Goal: Check status: Check status

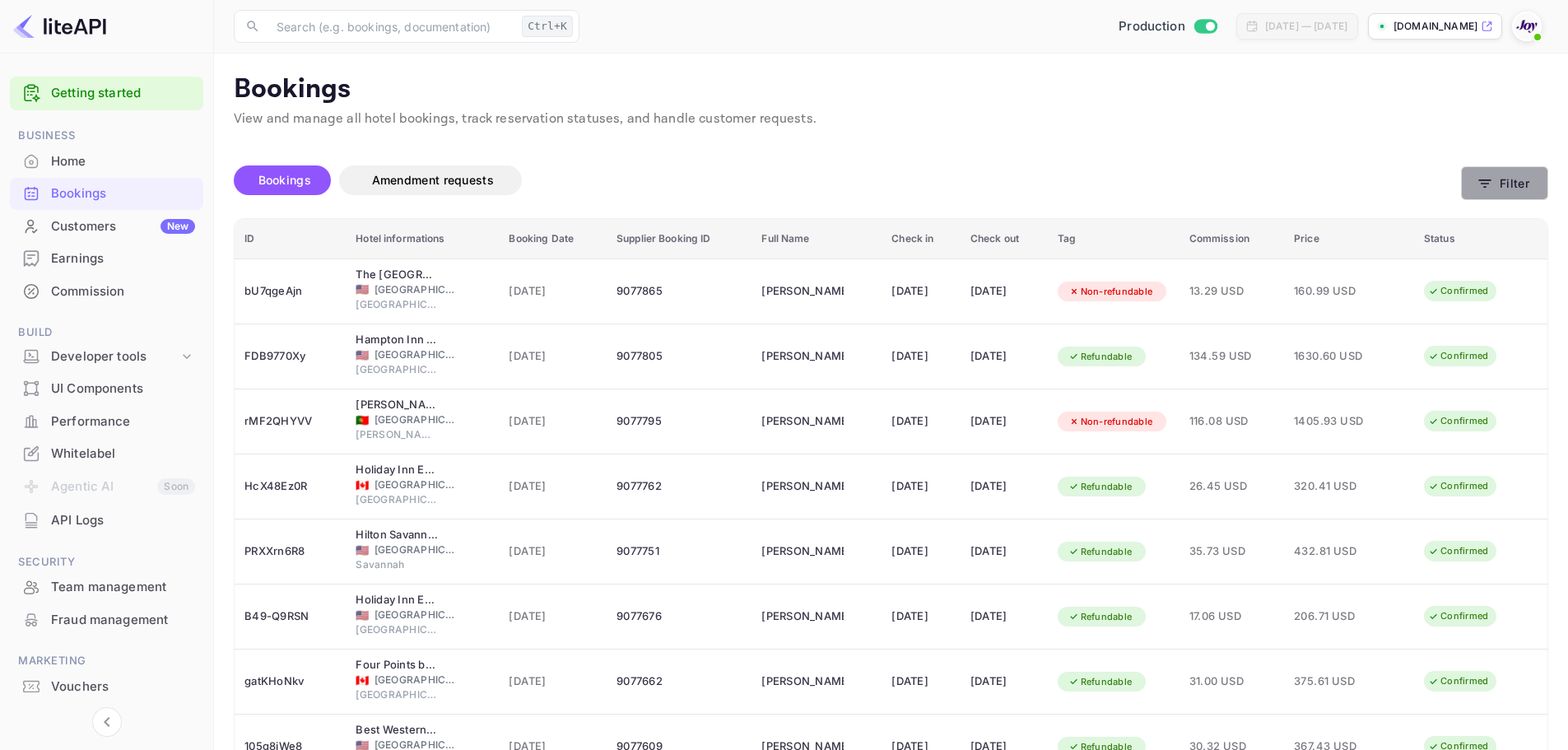
click at [1510, 169] on button "Filter" at bounding box center [1505, 183] width 87 height 34
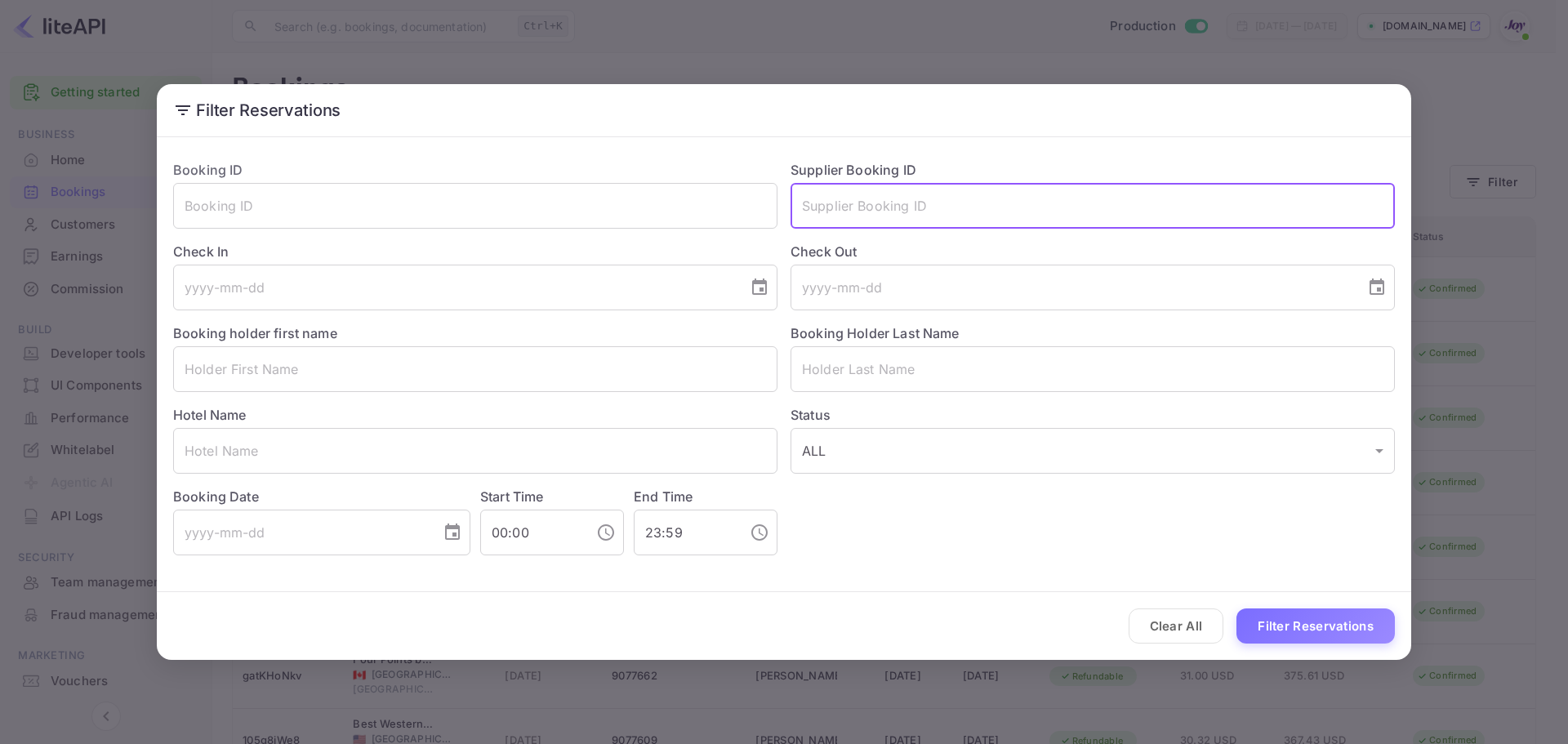
click at [822, 214] on input "text" at bounding box center [1093, 205] width 605 height 45
paste input "9076239"
type input "9076239"
click at [1277, 608] on div "Clear All Filter Reservations" at bounding box center [784, 626] width 1255 height 68
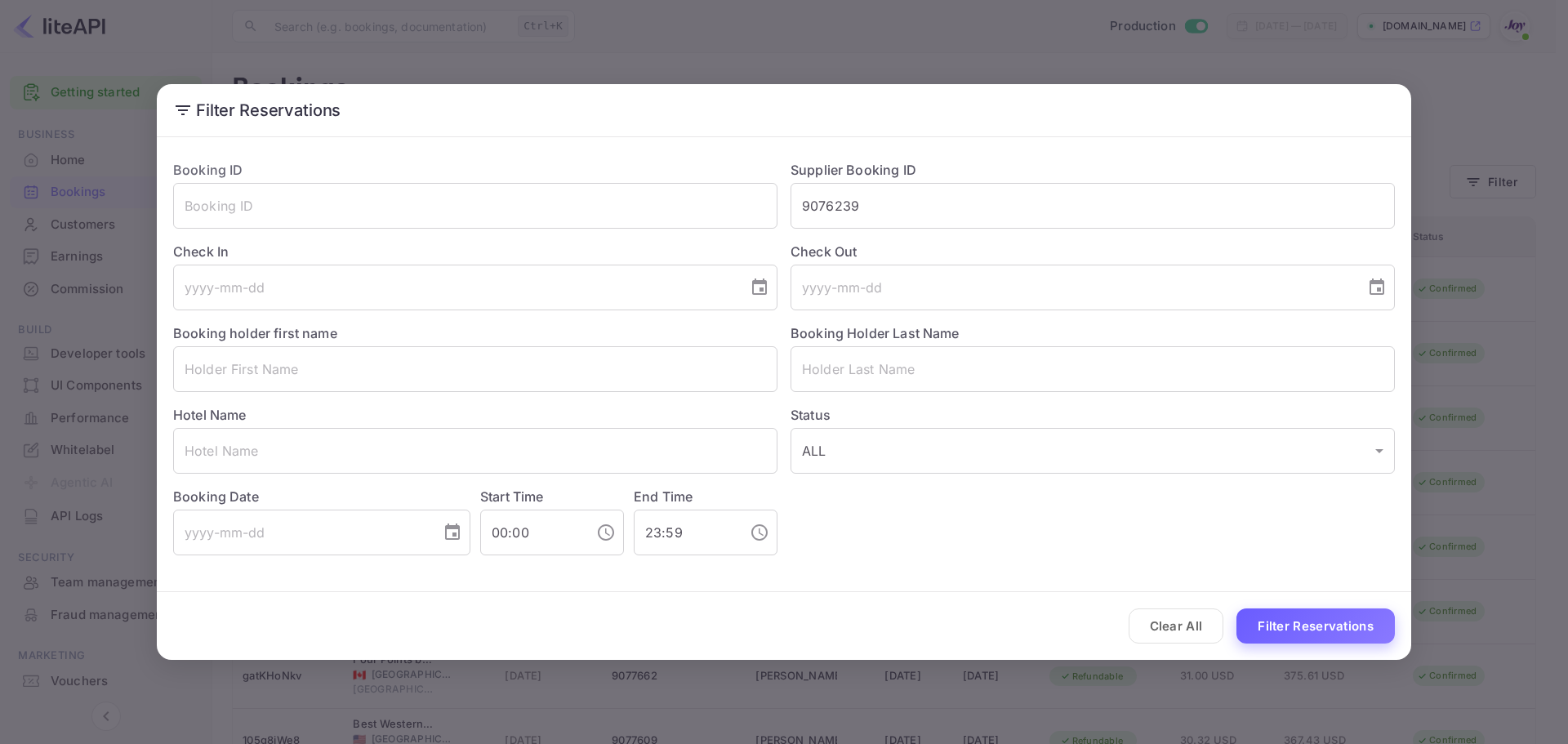
click at [1277, 610] on button "Filter Reservations" at bounding box center [1316, 626] width 158 height 35
click at [1289, 622] on div "Clear All Loading..." at bounding box center [784, 626] width 1255 height 68
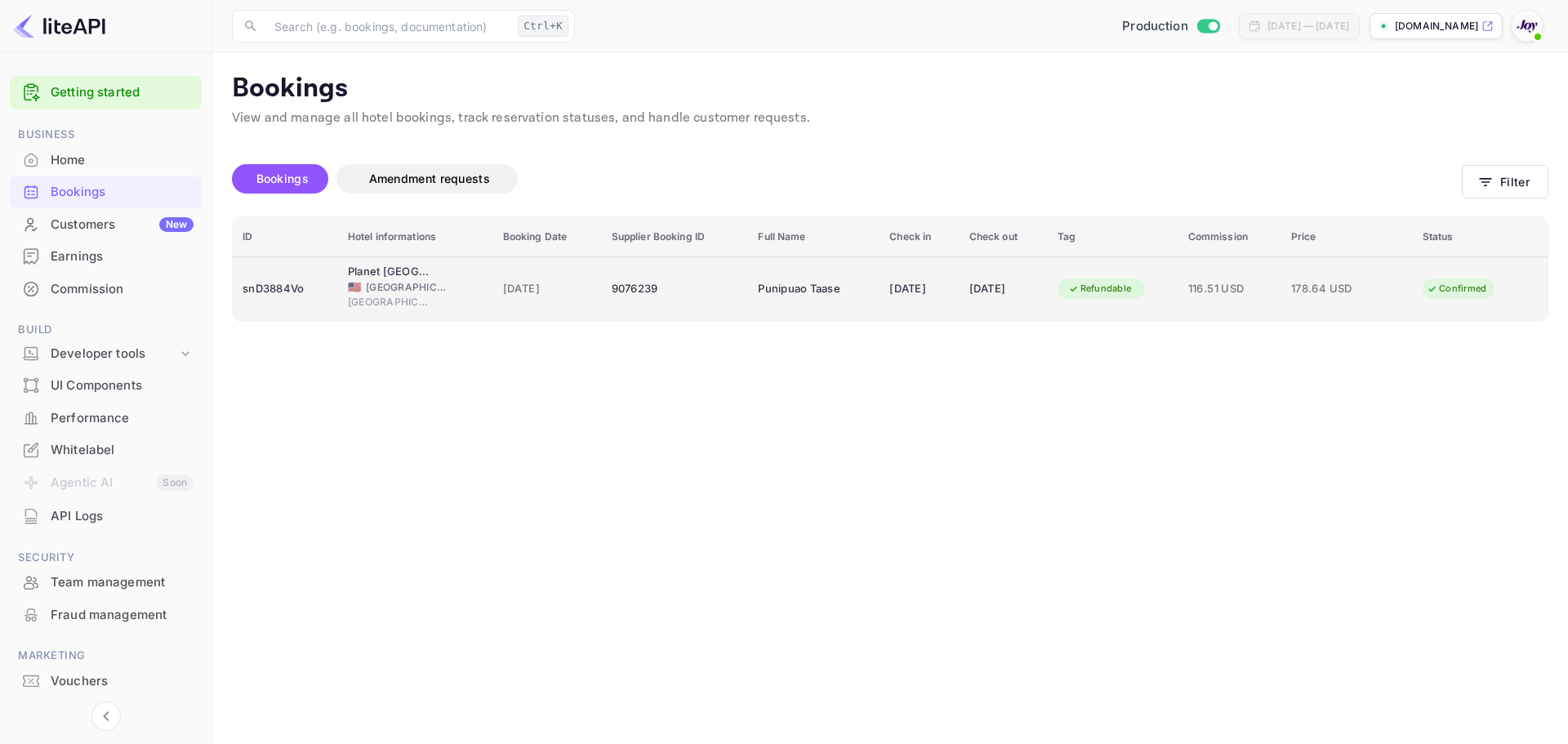
click at [395, 283] on span "[GEOGRAPHIC_DATA]" at bounding box center [407, 288] width 82 height 15
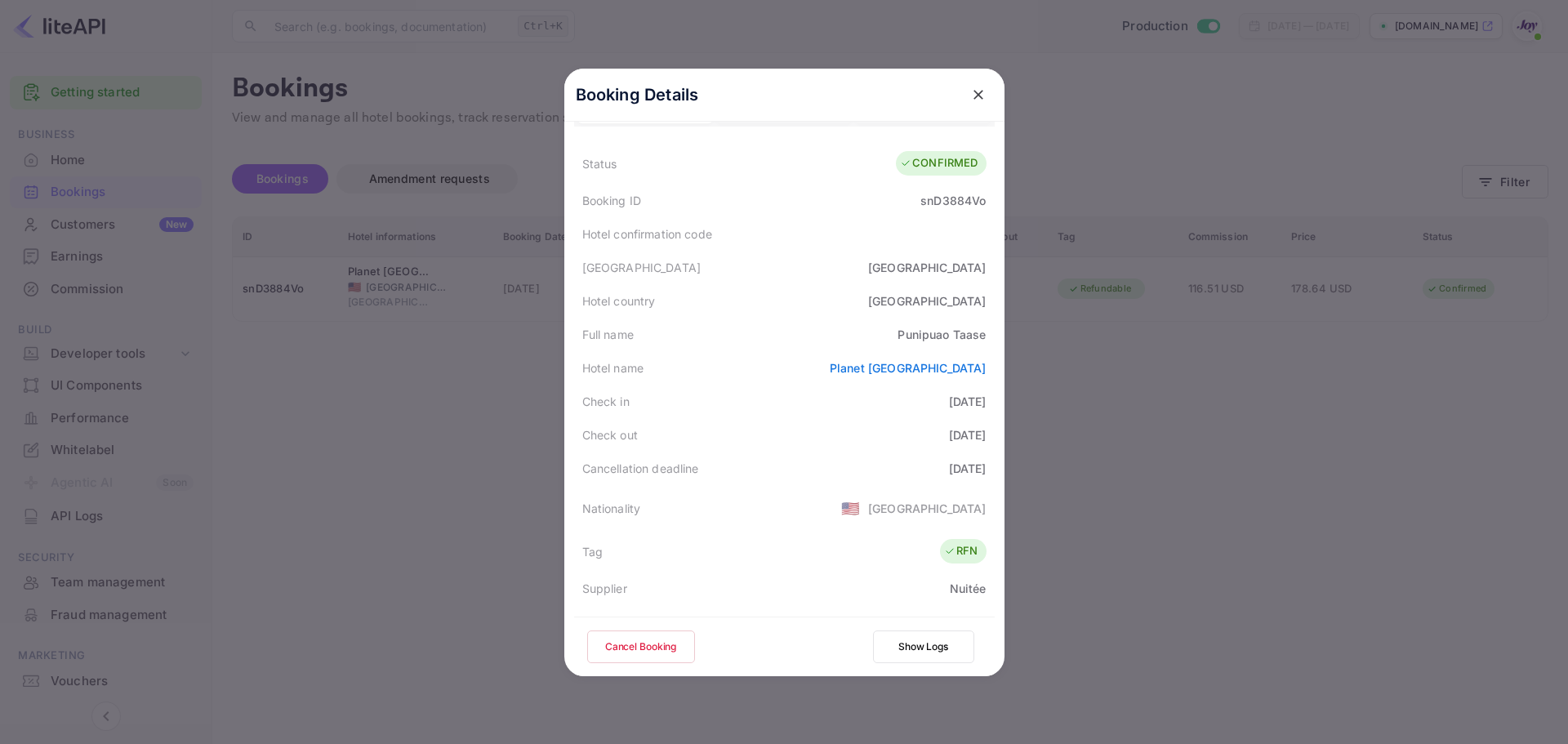
scroll to position [36, 0]
click at [982, 95] on button "close" at bounding box center [978, 94] width 29 height 29
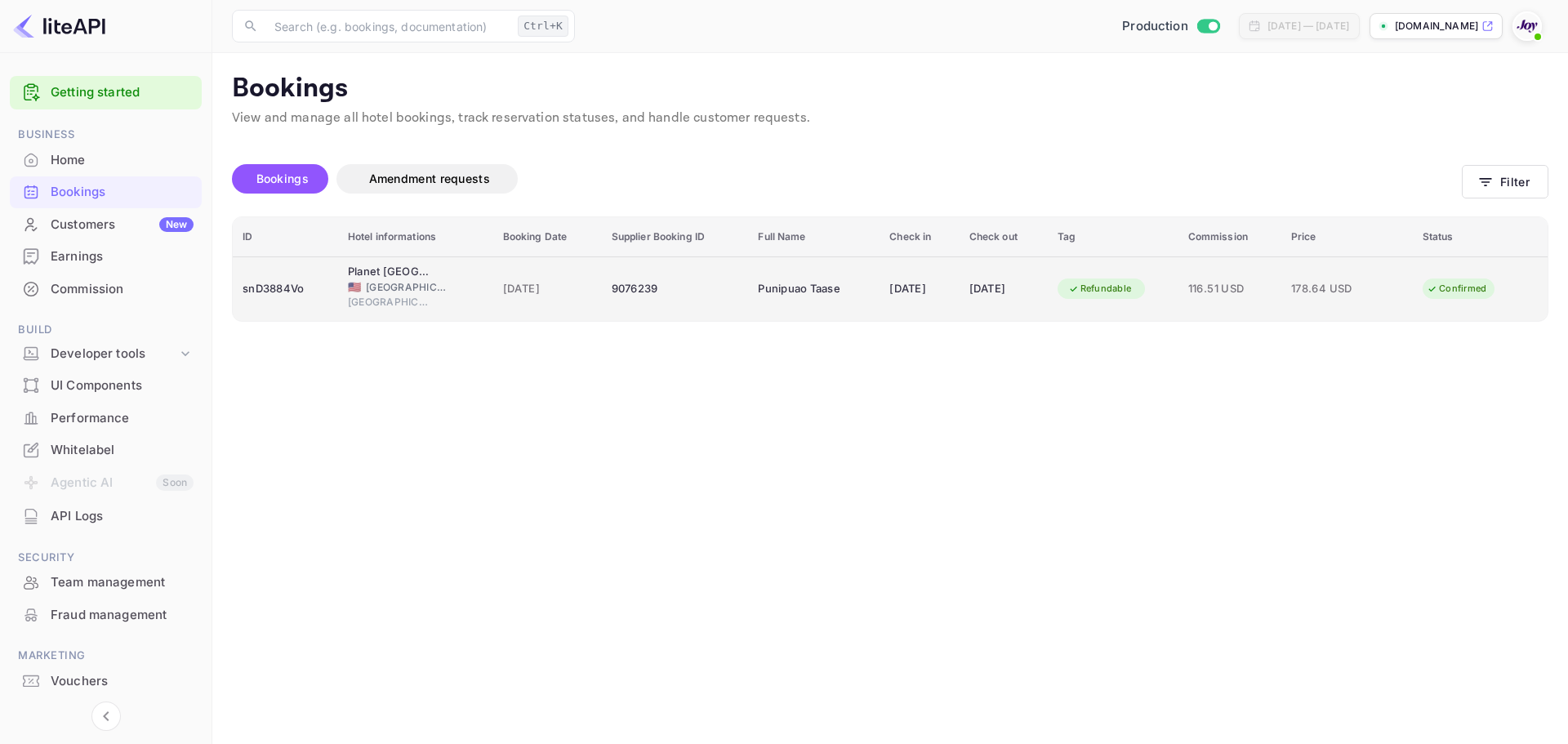
click at [419, 297] on span "[GEOGRAPHIC_DATA]" at bounding box center [389, 303] width 82 height 15
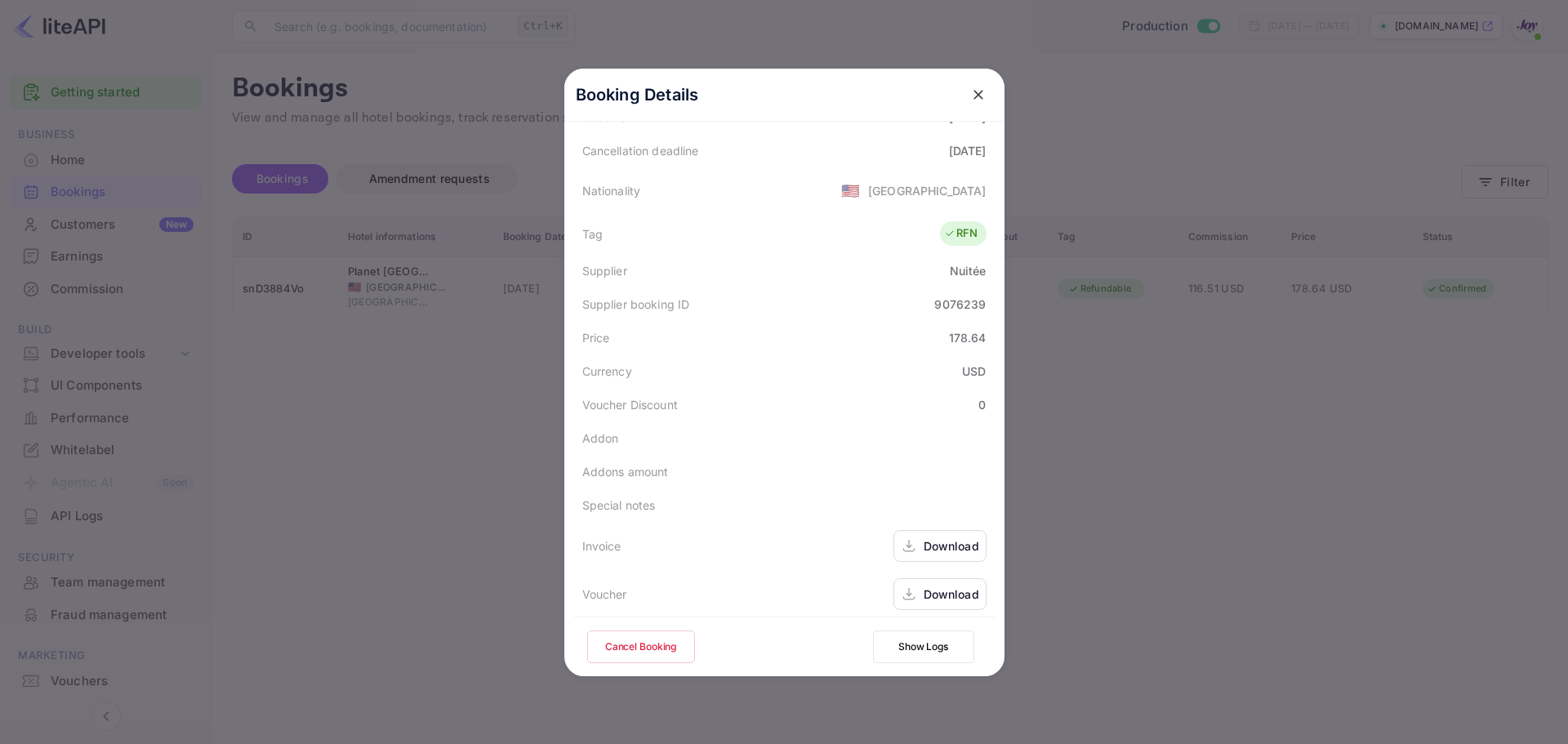
scroll to position [362, 0]
click at [923, 543] on div "Download" at bounding box center [951, 538] width 55 height 17
click at [932, 600] on div "Download" at bounding box center [940, 586] width 94 height 32
click at [463, 278] on div at bounding box center [784, 372] width 1568 height 744
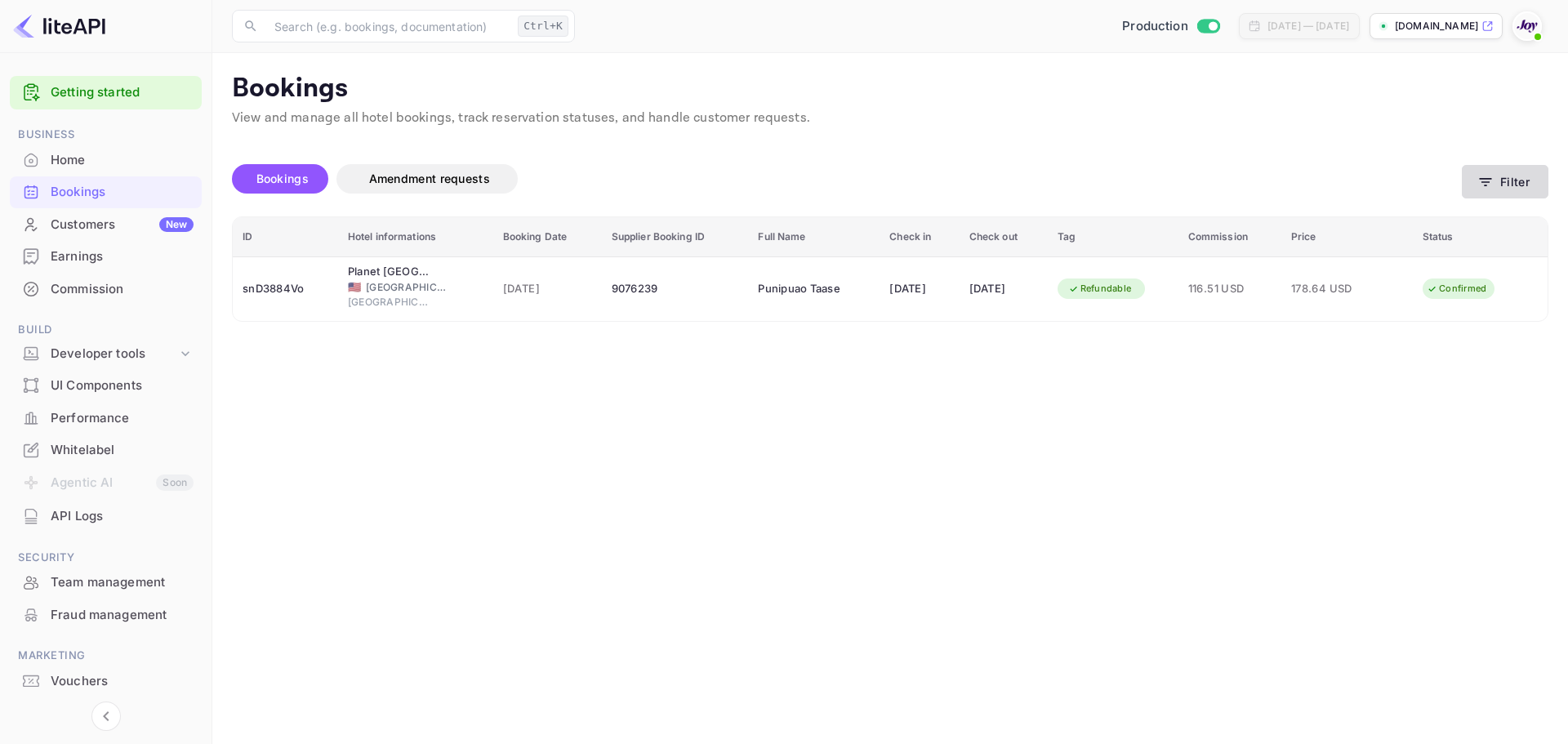
click at [1478, 175] on icon "button" at bounding box center [1485, 183] width 16 height 16
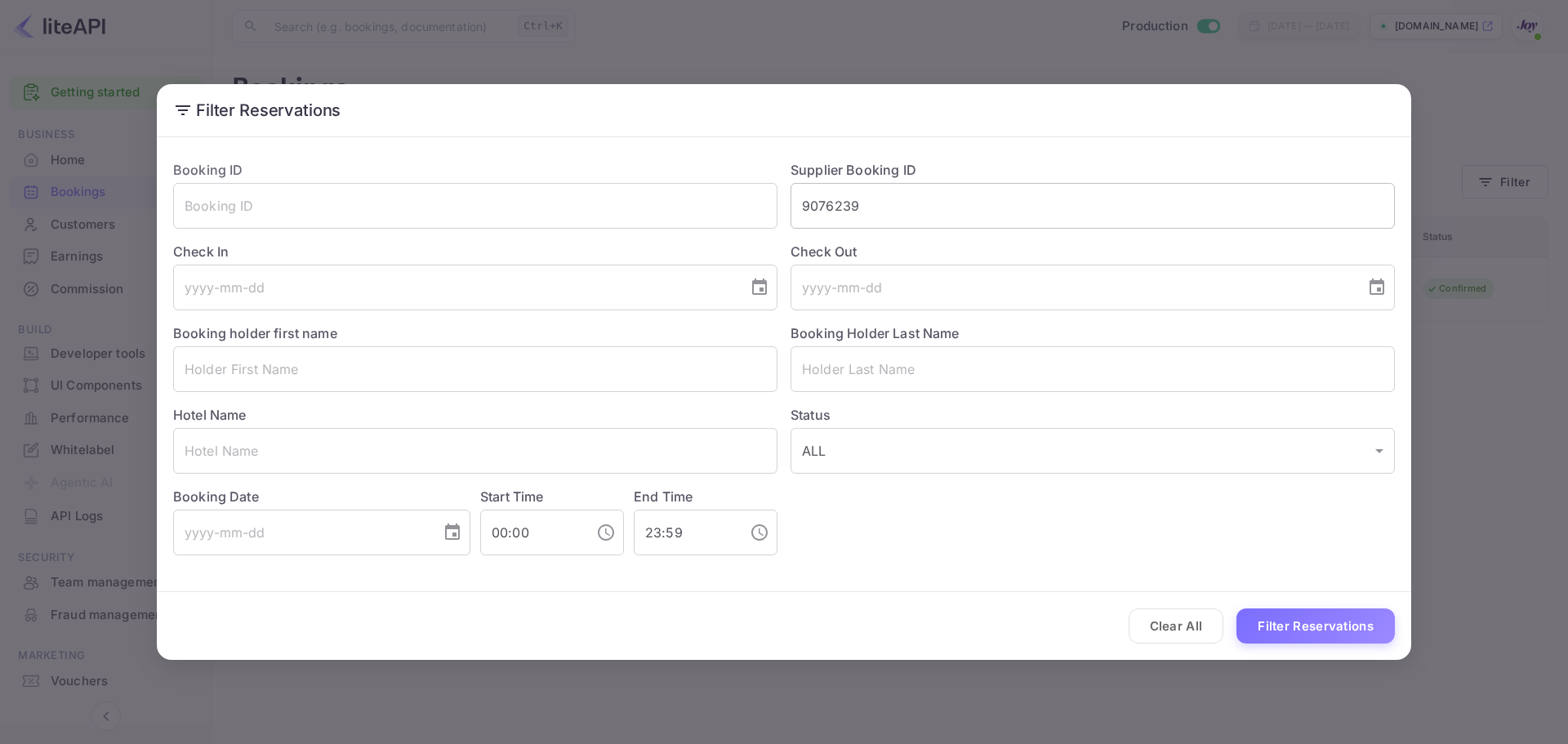
click at [1027, 191] on input "9076239" at bounding box center [1093, 205] width 605 height 45
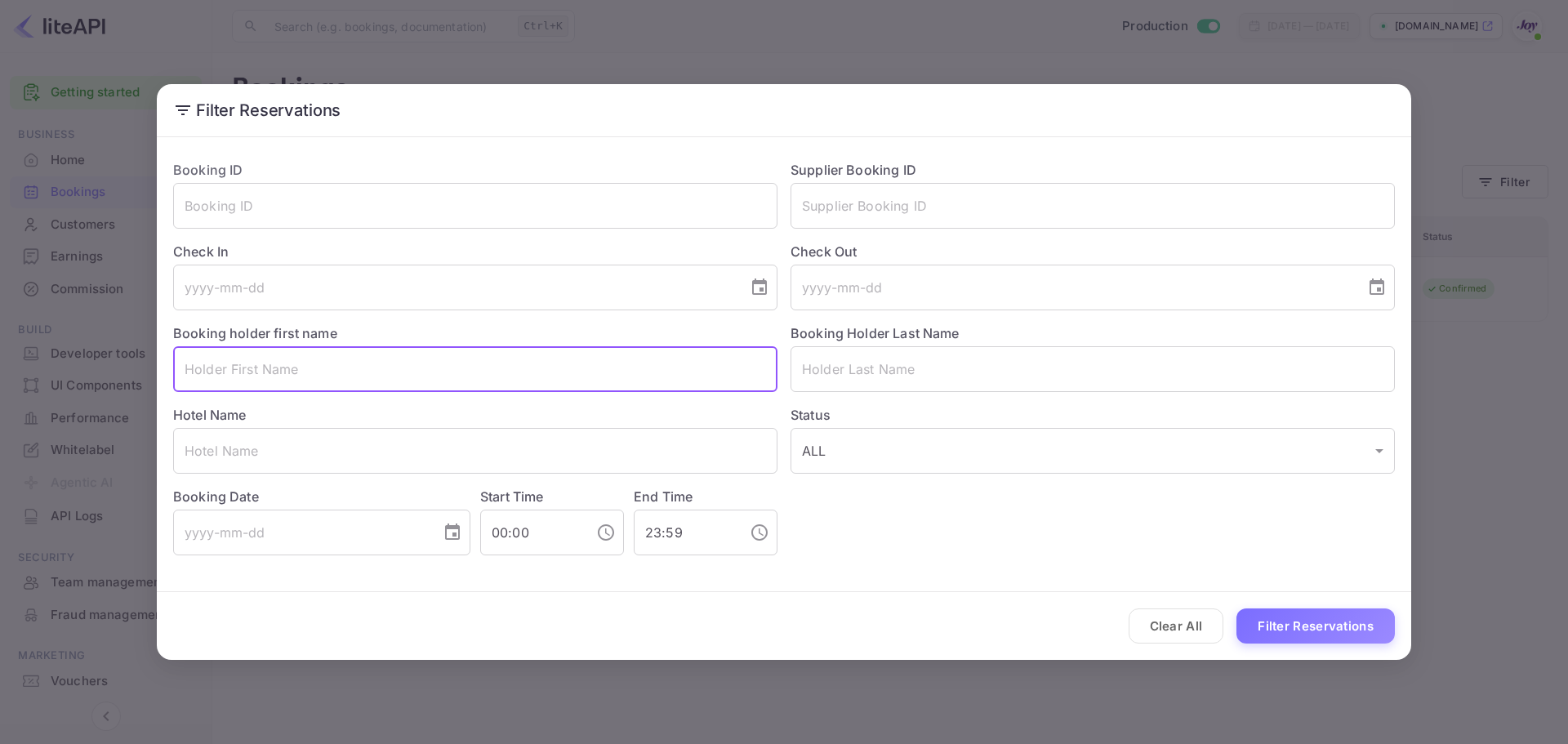
click at [450, 386] on input "text" at bounding box center [476, 369] width 605 height 45
paste input "[PERSON_NAME]"
click at [280, 382] on input "[PERSON_NAME]" at bounding box center [476, 369] width 605 height 45
click at [279, 381] on input "[PERSON_NAME]" at bounding box center [476, 369] width 605 height 45
type input "[PERSON_NAME]"
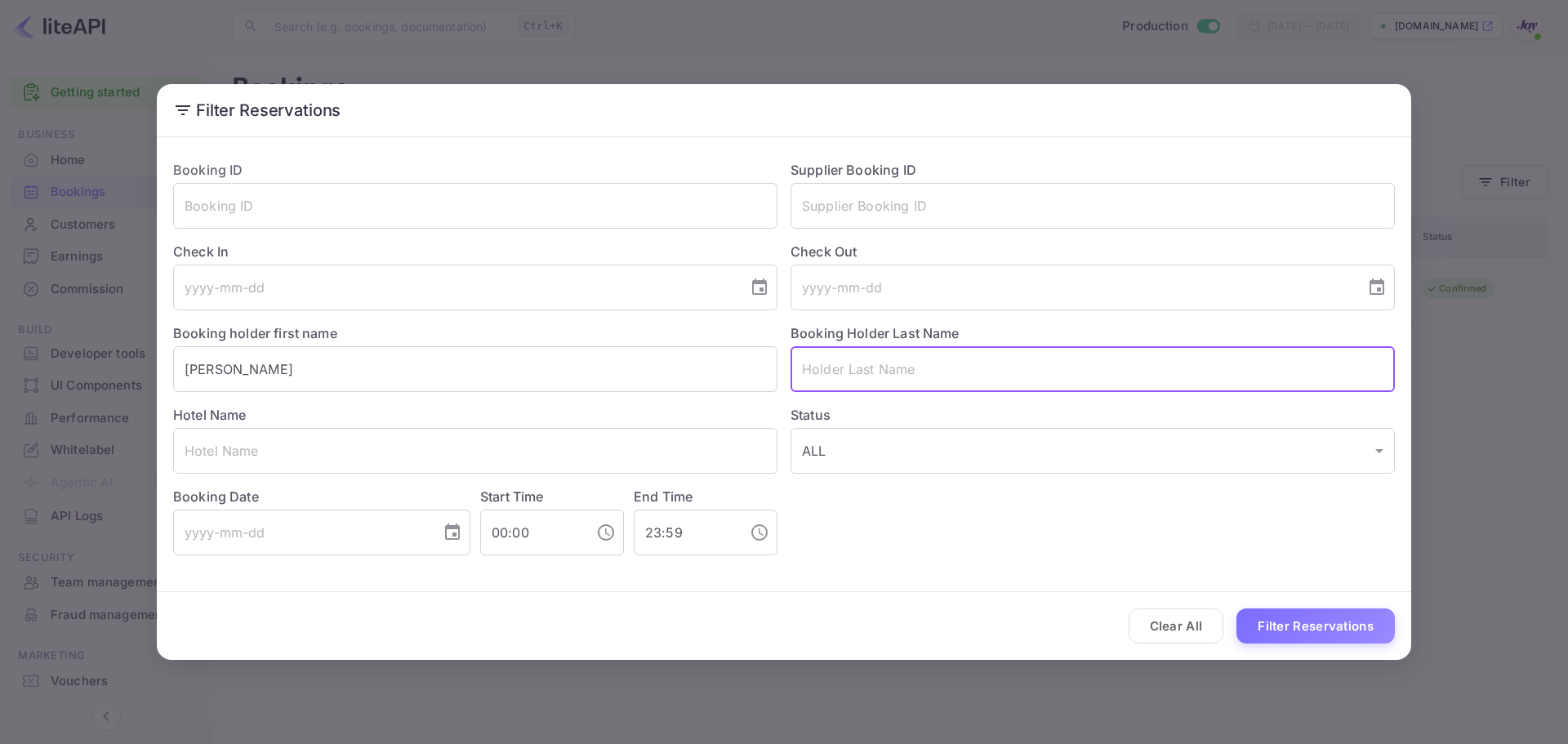
click at [905, 366] on input "text" at bounding box center [1093, 369] width 605 height 45
paste input "[PERSON_NAME]"
type input "[PERSON_NAME]"
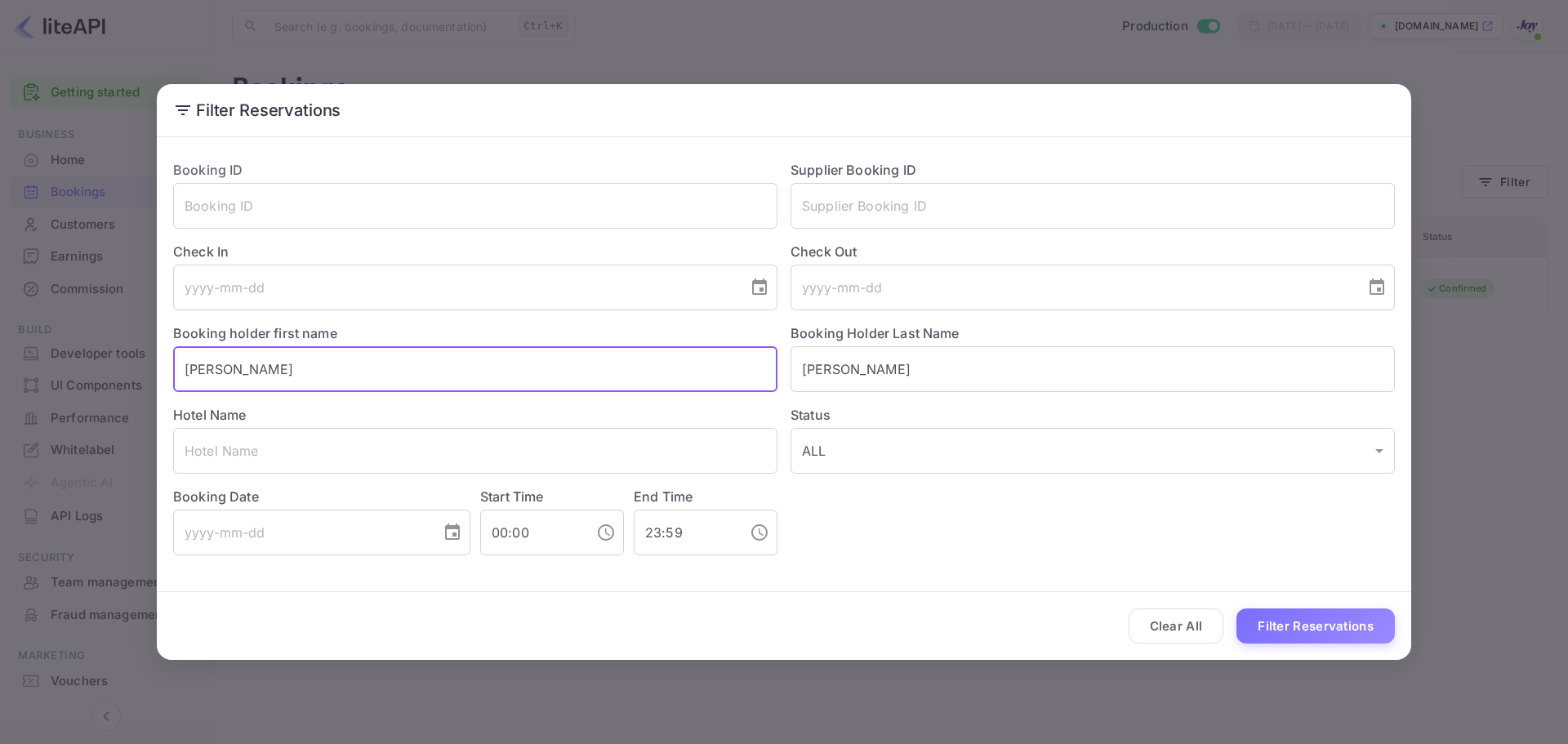
click at [394, 369] on input "[PERSON_NAME]" at bounding box center [476, 369] width 605 height 45
type input "[PERSON_NAME]"
click at [1323, 625] on button "Filter Reservations" at bounding box center [1316, 626] width 158 height 35
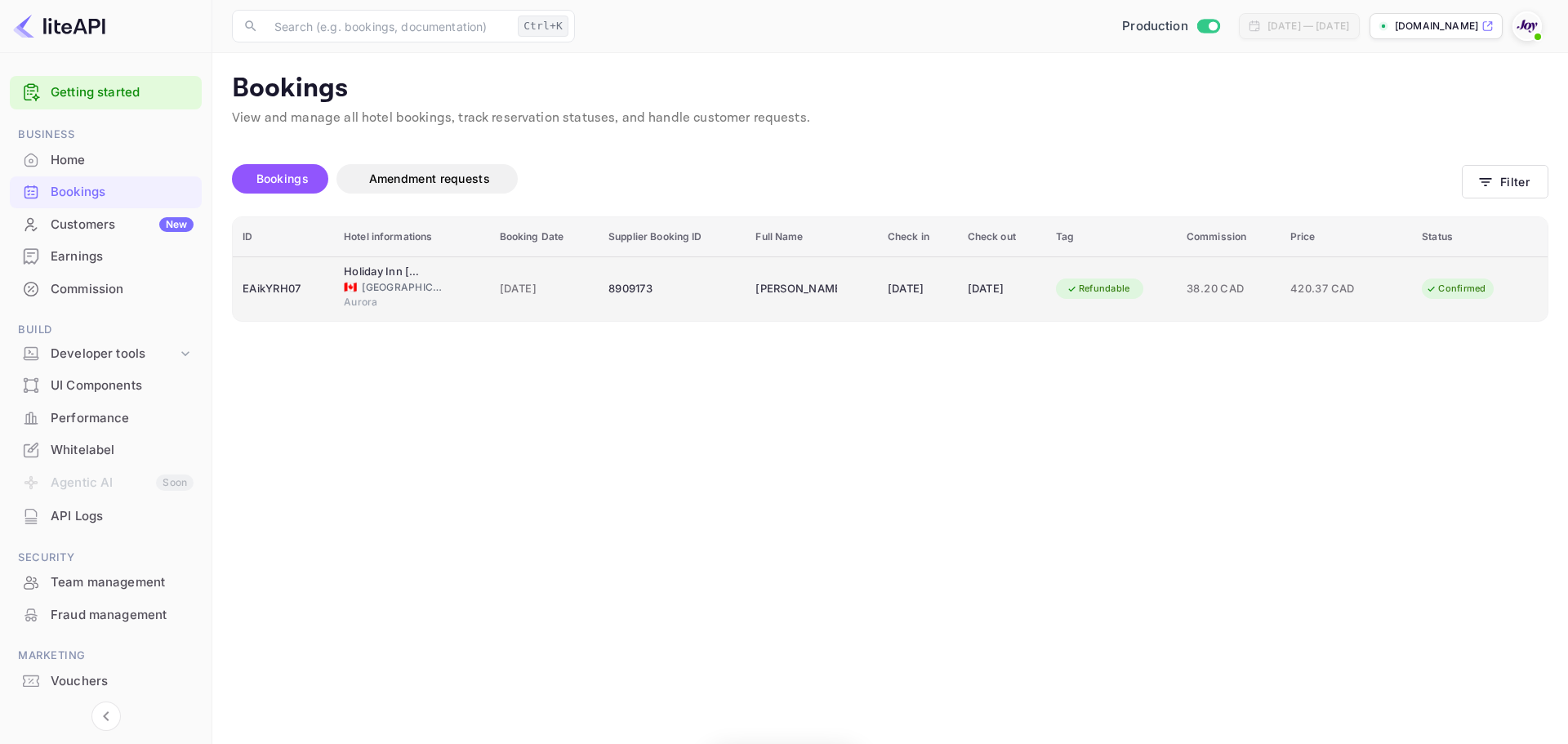
click at [378, 262] on td "Holiday Inn [GEOGRAPHIC_DATA], an IHG Hotel 🇨🇦 [GEOGRAPHIC_DATA] [GEOGRAPHIC_DA…" at bounding box center [411, 288] width 155 height 64
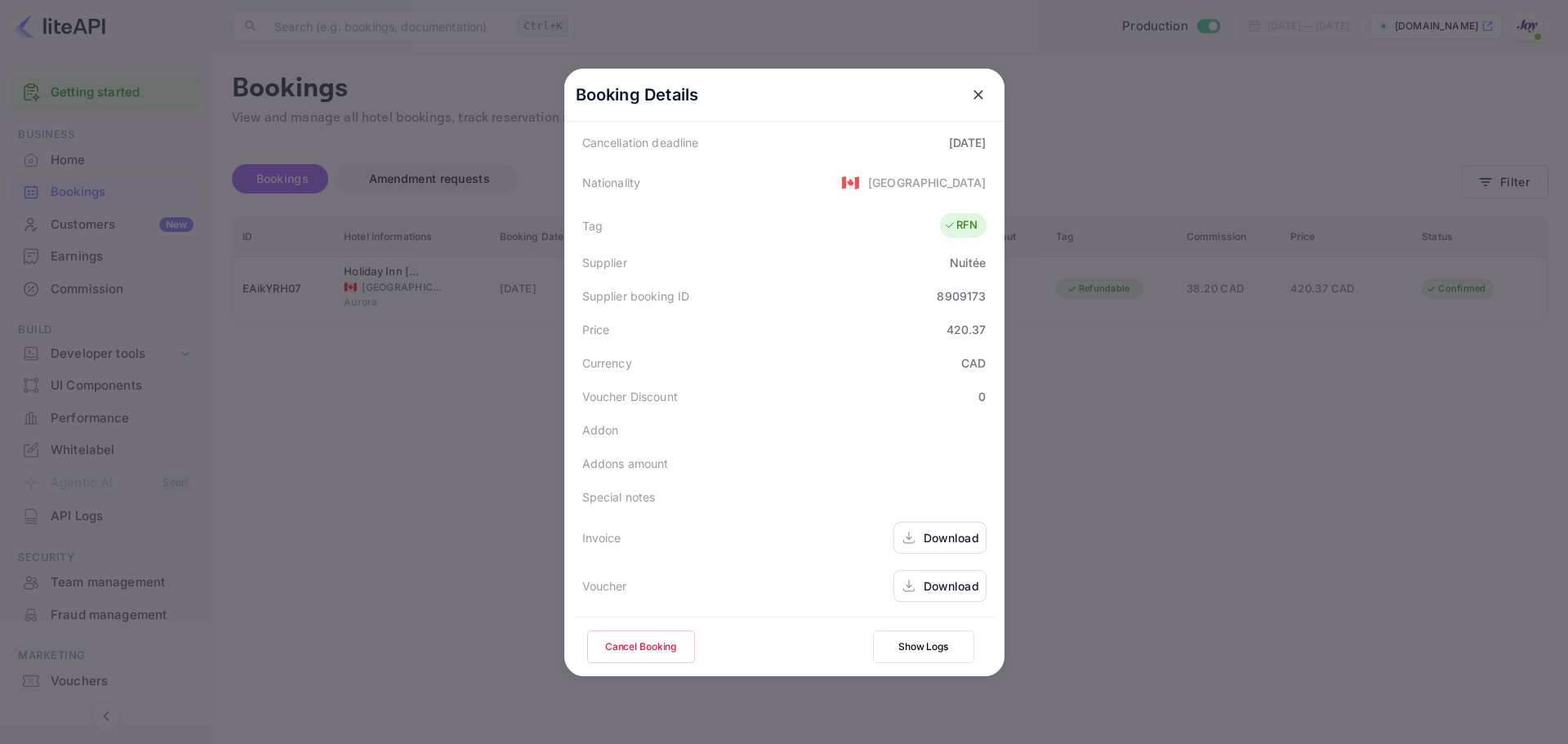
click at [936, 581] on div "Download" at bounding box center [951, 586] width 55 height 17
drag, startPoint x: 974, startPoint y: 99, endPoint x: 751, endPoint y: 174, distance: 235.3
click at [973, 99] on icon "close" at bounding box center [979, 94] width 16 height 16
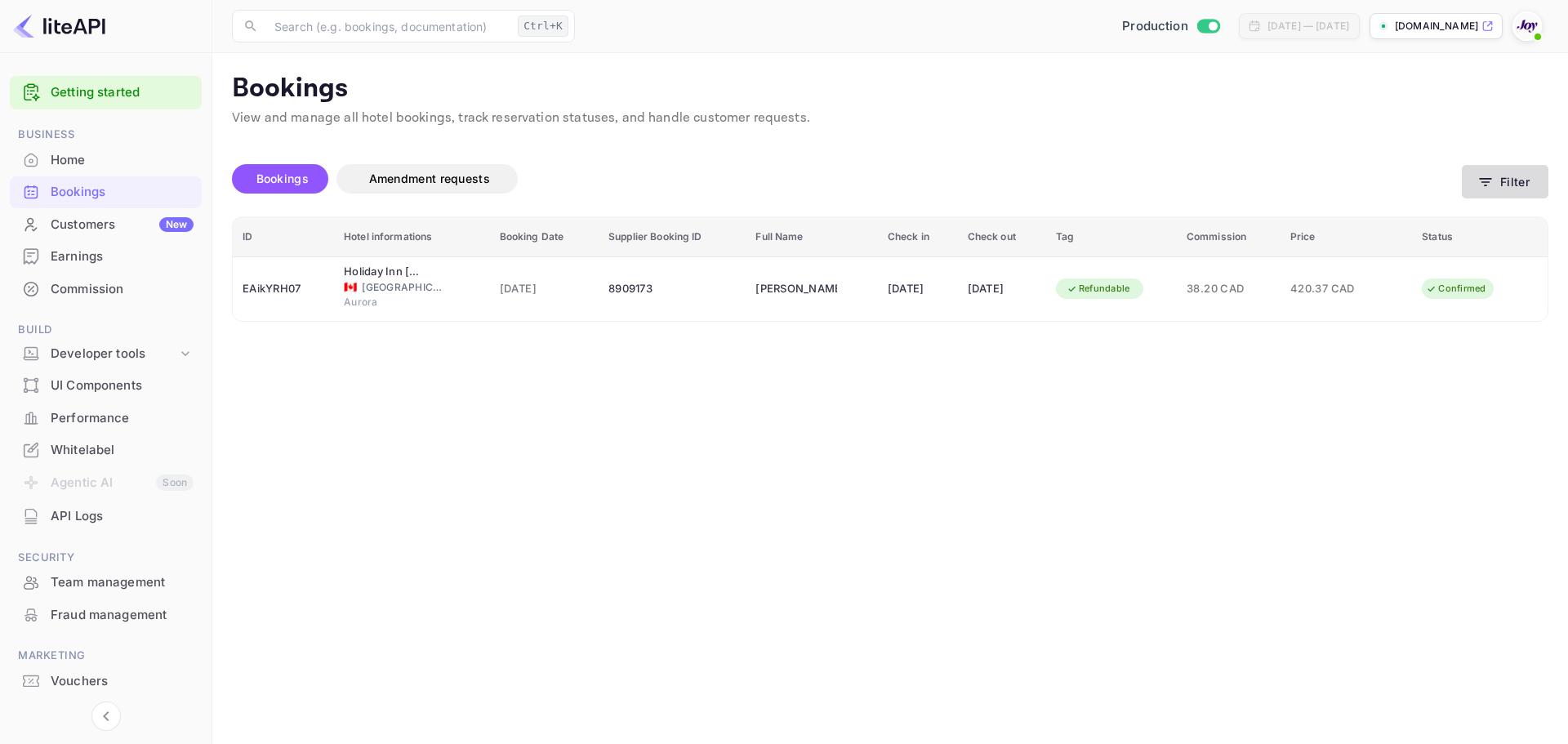
click at [1531, 186] on button "Filter" at bounding box center [1504, 182] width 86 height 34
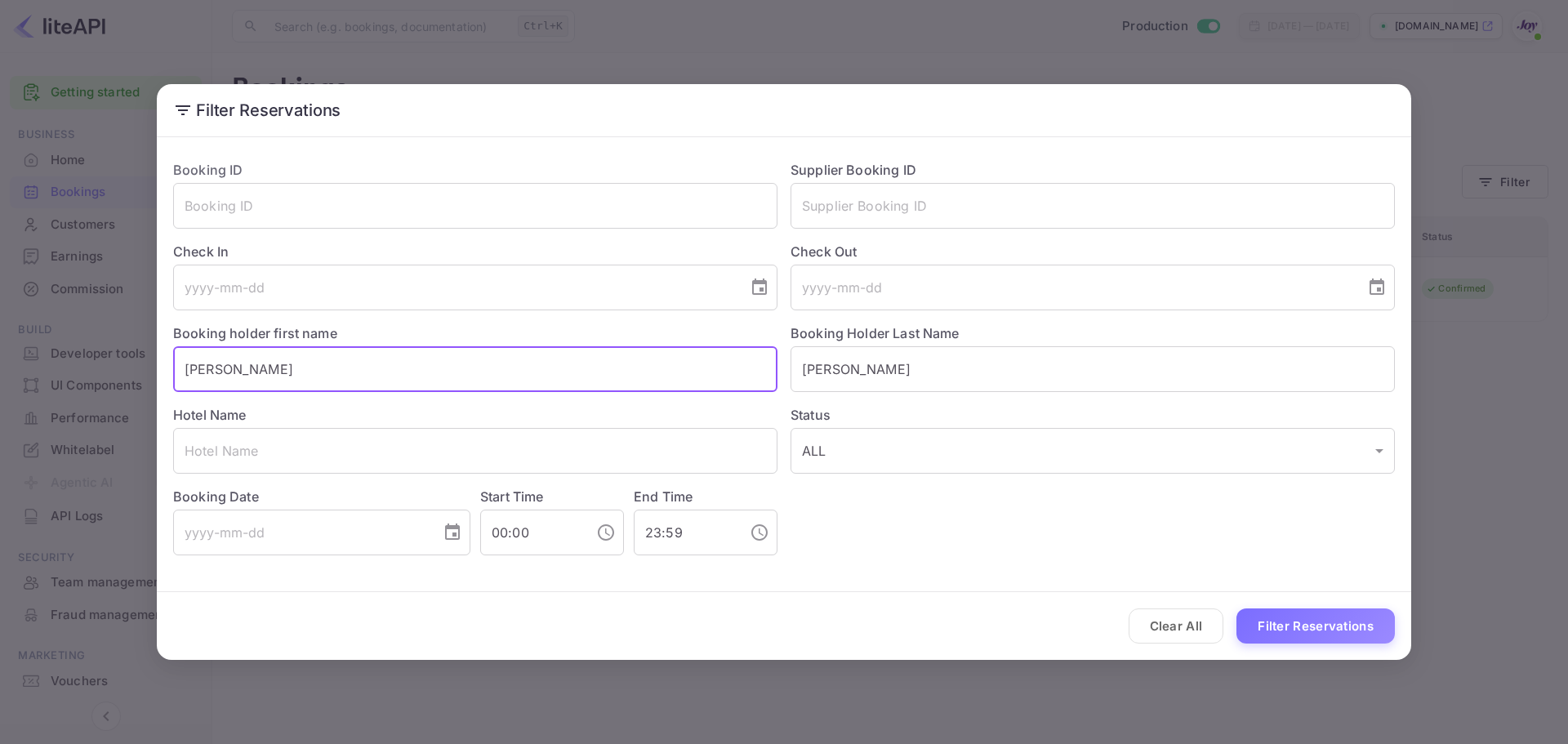
click at [660, 369] on input "[PERSON_NAME]" at bounding box center [476, 369] width 605 height 45
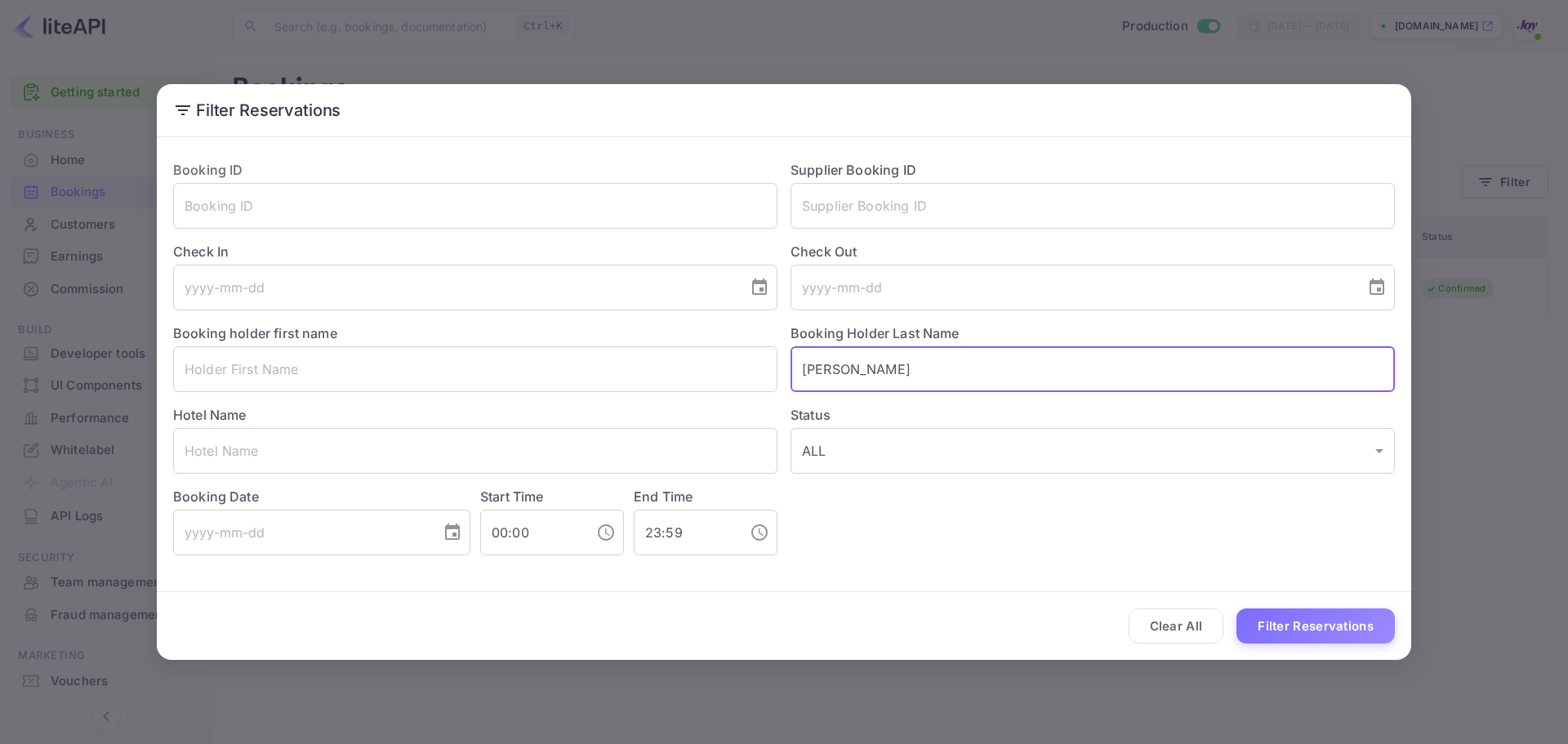
click at [932, 365] on input "[PERSON_NAME]" at bounding box center [1093, 369] width 605 height 45
drag, startPoint x: 932, startPoint y: 365, endPoint x: 899, endPoint y: 218, distance: 150.7
click at [932, 365] on input "[PERSON_NAME]" at bounding box center [1093, 369] width 605 height 45
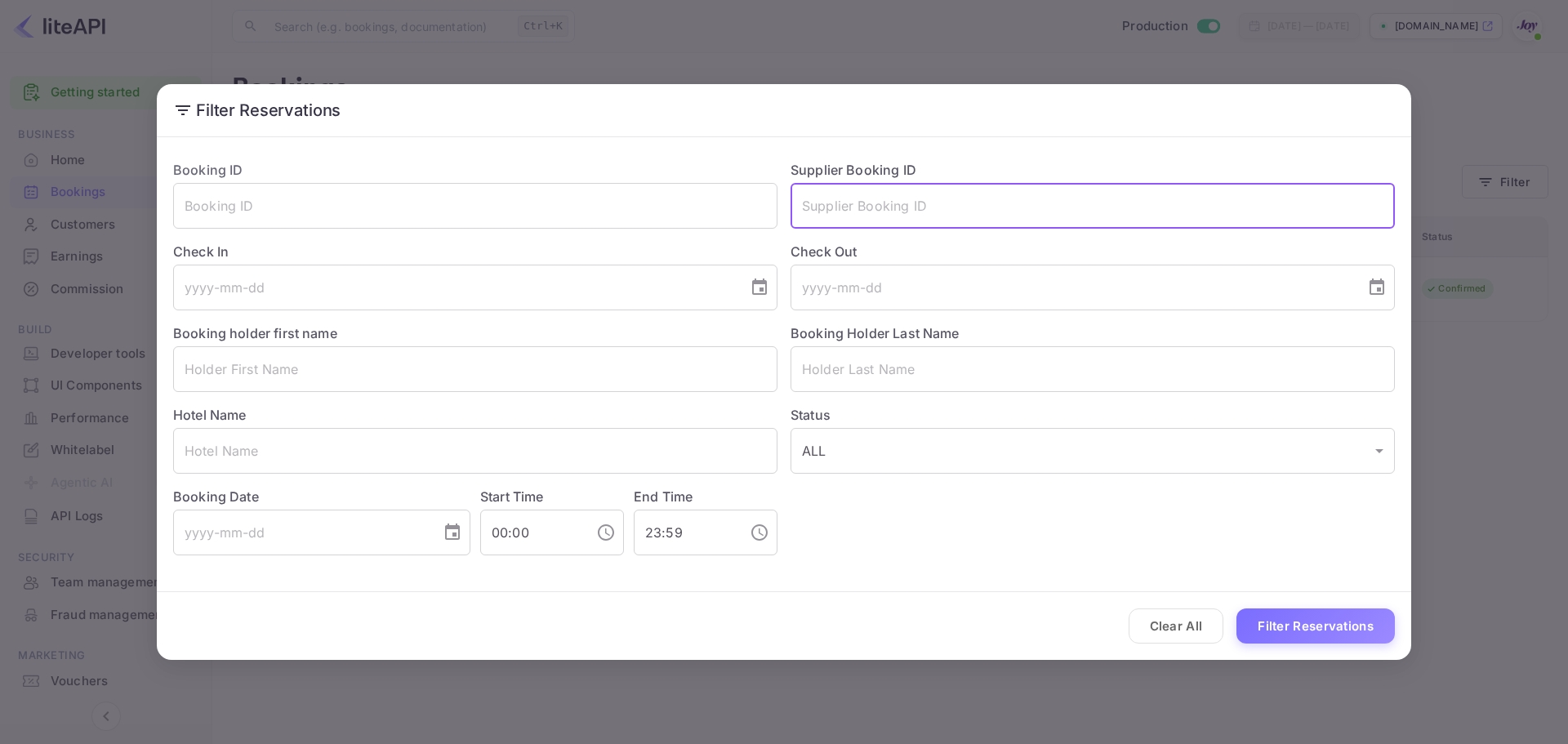
click at [892, 202] on input "text" at bounding box center [1093, 205] width 605 height 45
paste input "8881800"
type input "8881800"
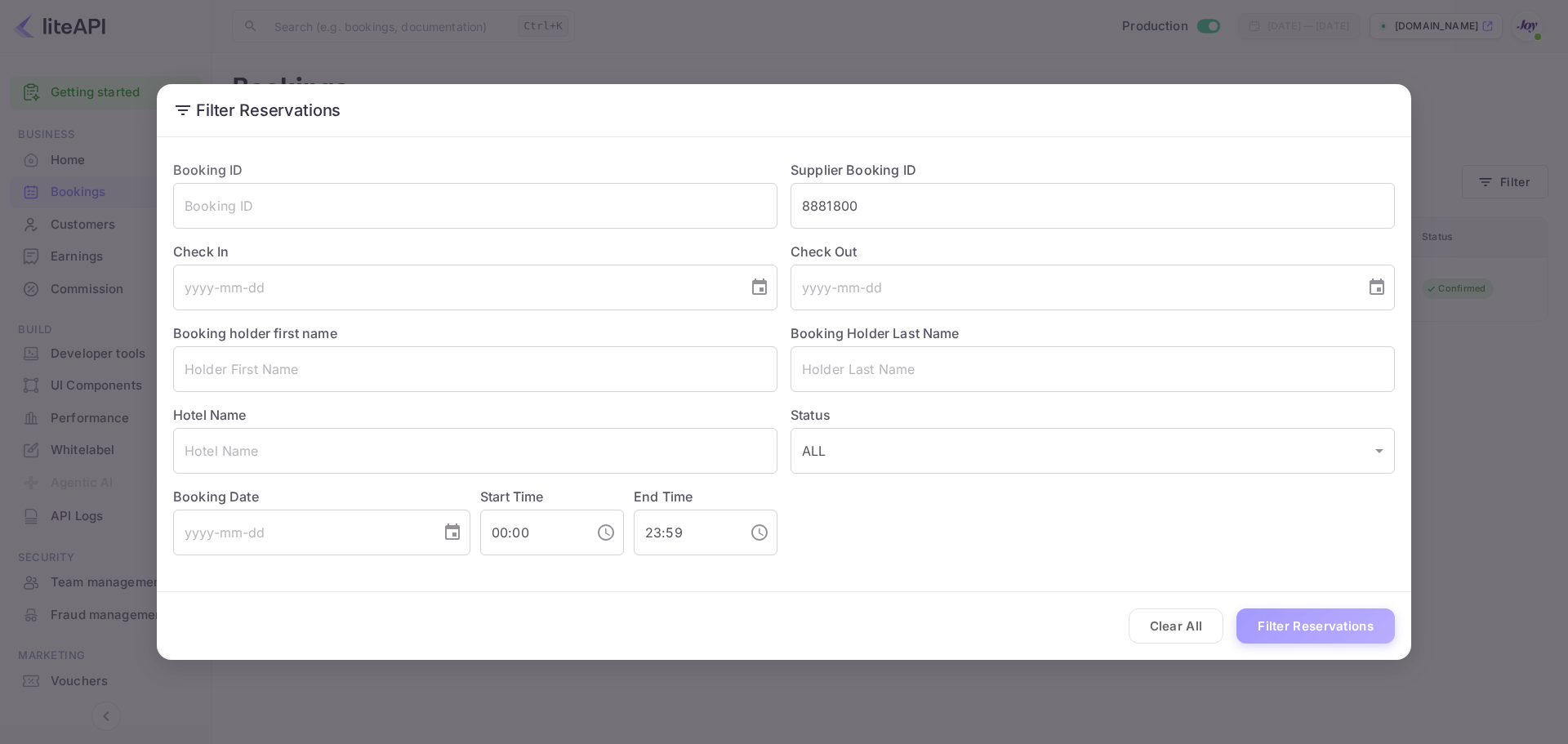
click at [1334, 610] on button "Filter Reservations" at bounding box center [1316, 626] width 158 height 35
